Goal: Information Seeking & Learning: Learn about a topic

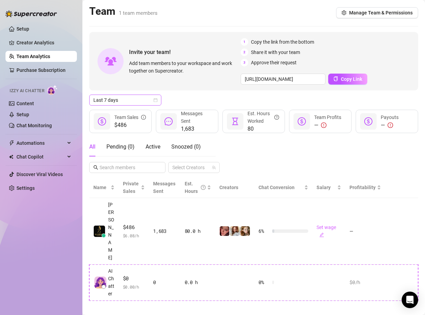
click at [140, 98] on span "Last 7 days" at bounding box center [125, 100] width 64 height 10
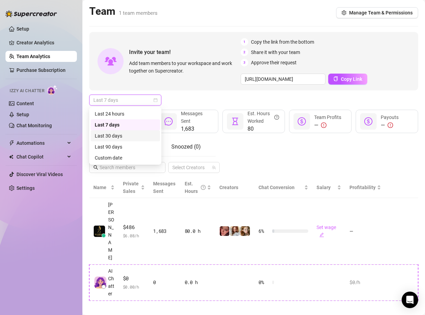
click at [122, 136] on div "Last 30 days" at bounding box center [125, 136] width 61 height 8
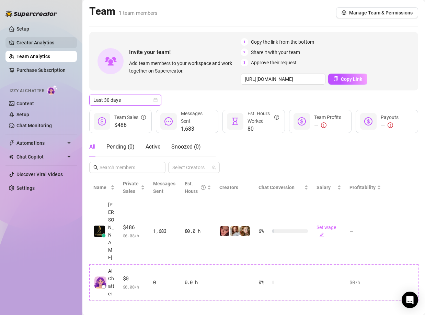
click at [33, 46] on link "Creator Analytics" at bounding box center [43, 42] width 55 height 11
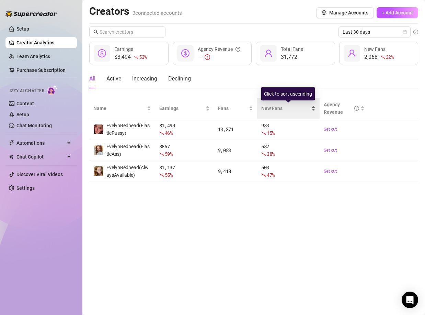
click at [285, 108] on span "New Fans" at bounding box center [285, 108] width 49 height 8
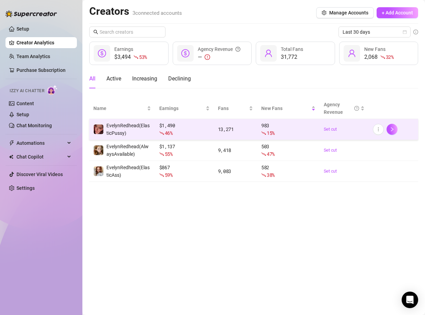
click at [267, 131] on span "15 %" at bounding box center [271, 132] width 8 height 7
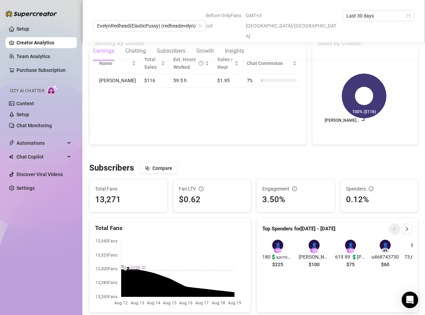
scroll to position [412, 0]
